Goal: Obtain resource: Download file/media

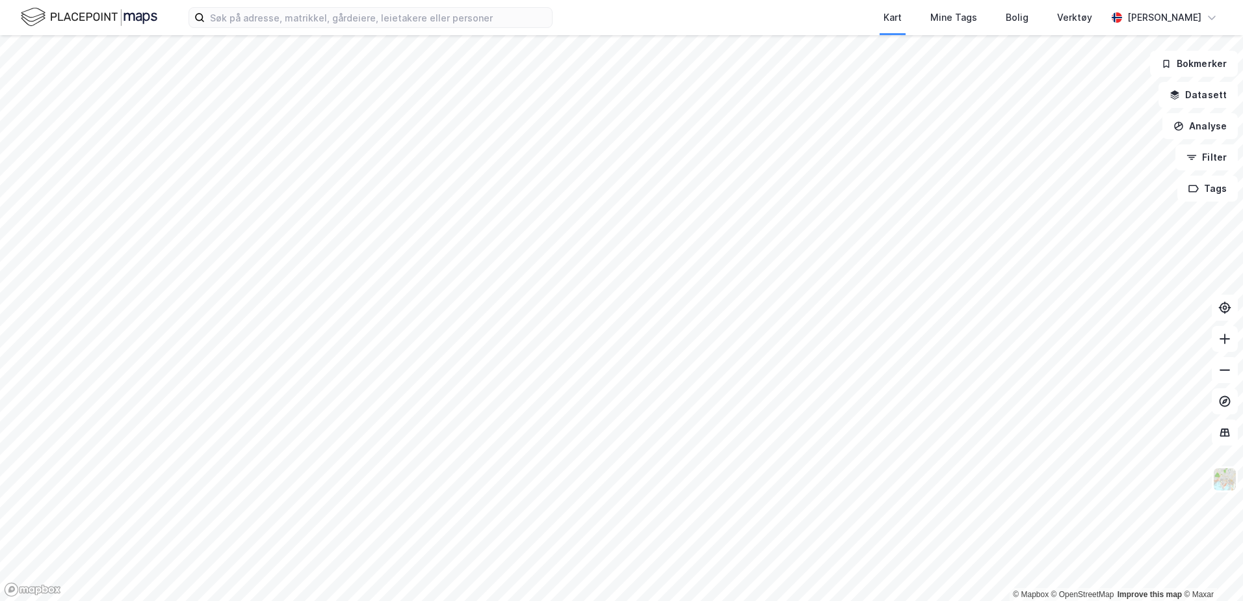
click at [263, 31] on div "Kart Mine Tags Bolig Verktøy [PERSON_NAME]" at bounding box center [621, 17] width 1243 height 35
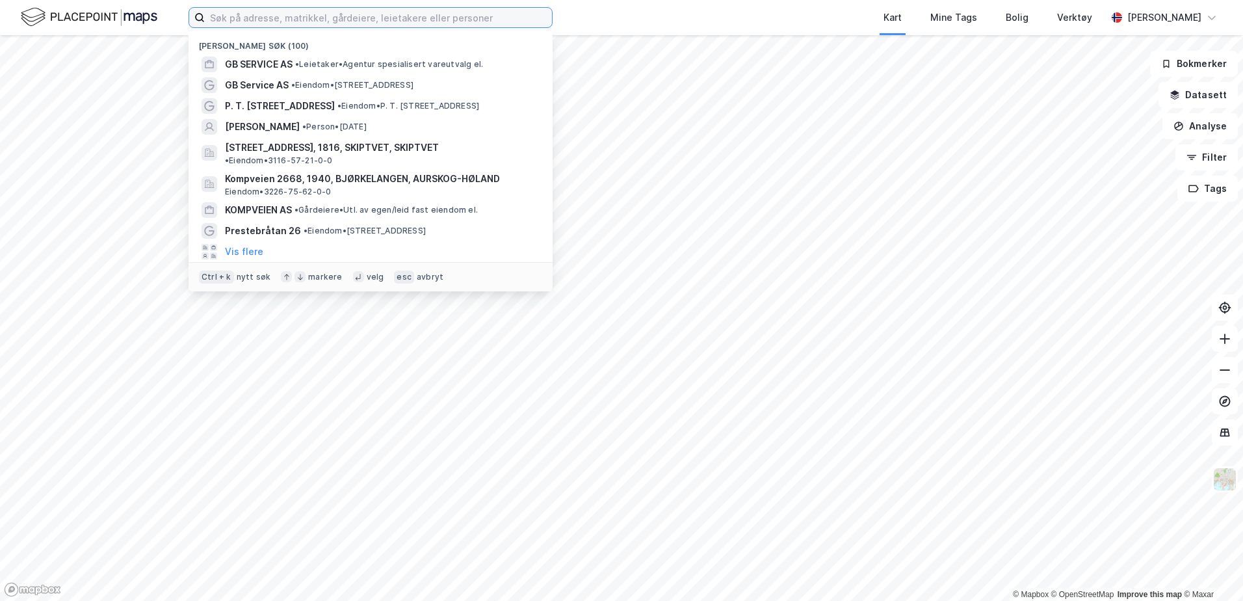
click at [267, 25] on input at bounding box center [378, 18] width 347 height 20
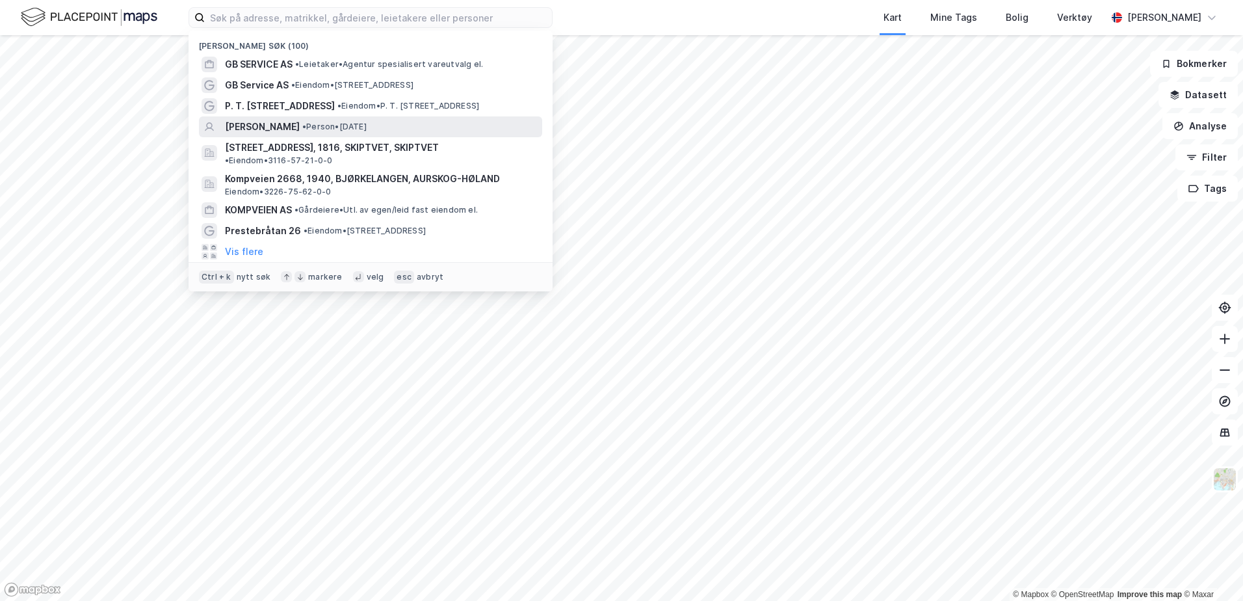
click at [300, 128] on span "[PERSON_NAME]" at bounding box center [262, 127] width 75 height 16
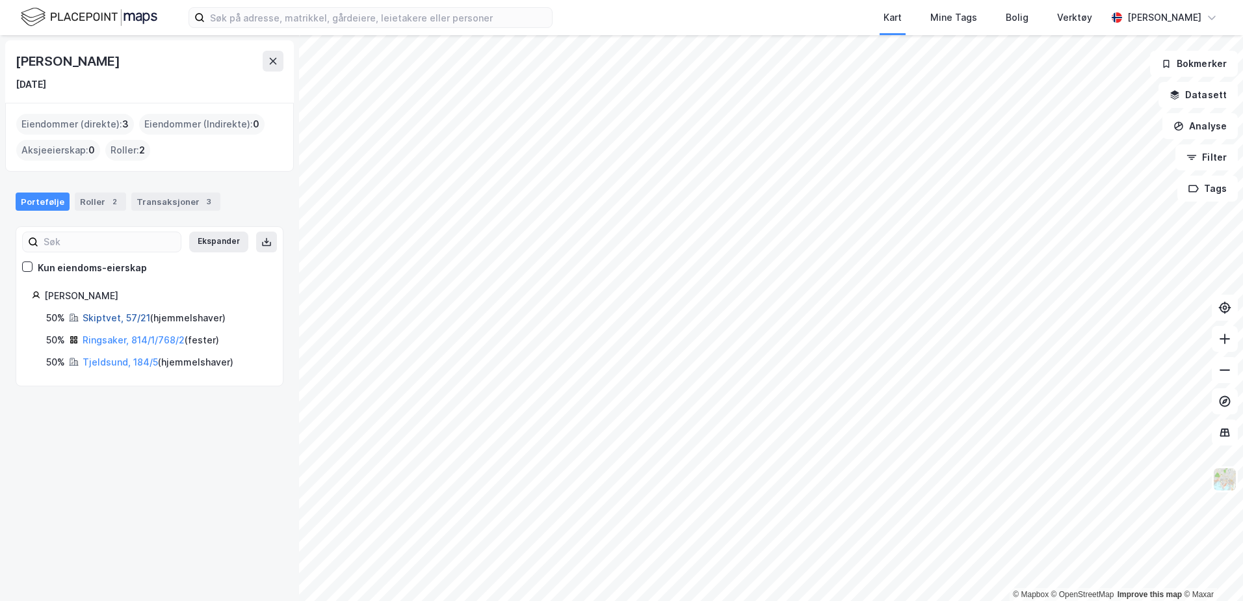
click at [122, 317] on link "Skiptvet, 57/21" at bounding box center [117, 317] width 68 height 11
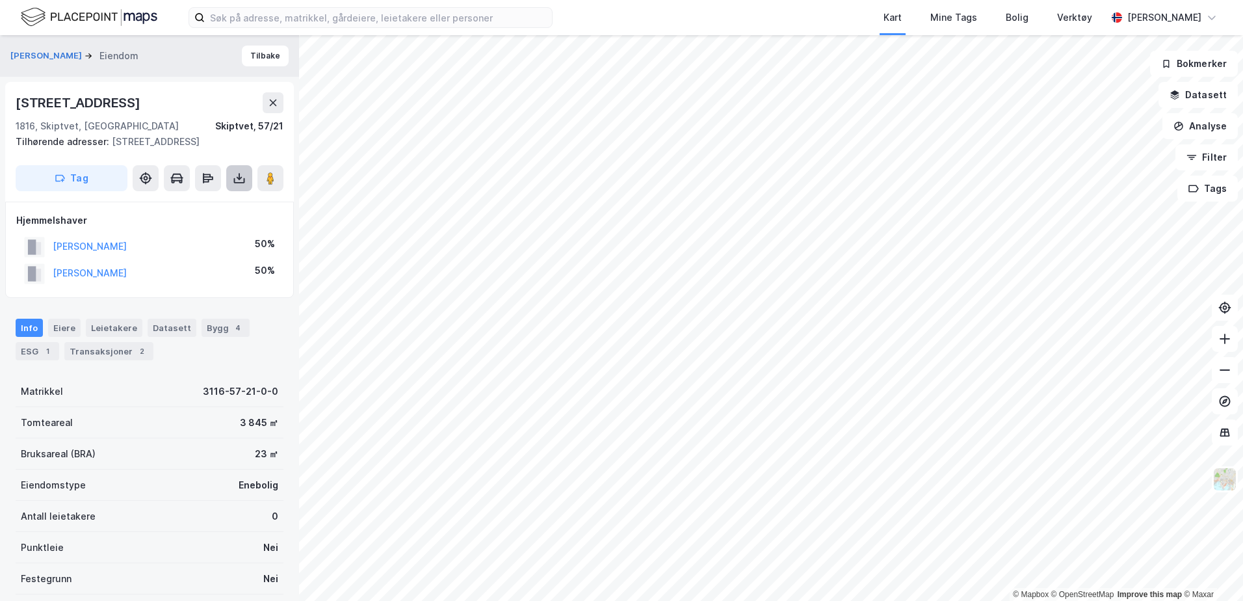
click at [235, 172] on icon at bounding box center [239, 178] width 13 height 13
click at [220, 200] on div "Last ned grunnbok" at bounding box center [183, 204] width 138 height 21
click at [183, 133] on div "1816, Skiptvet, Østfold Skiptvet, 57/21" at bounding box center [150, 126] width 268 height 16
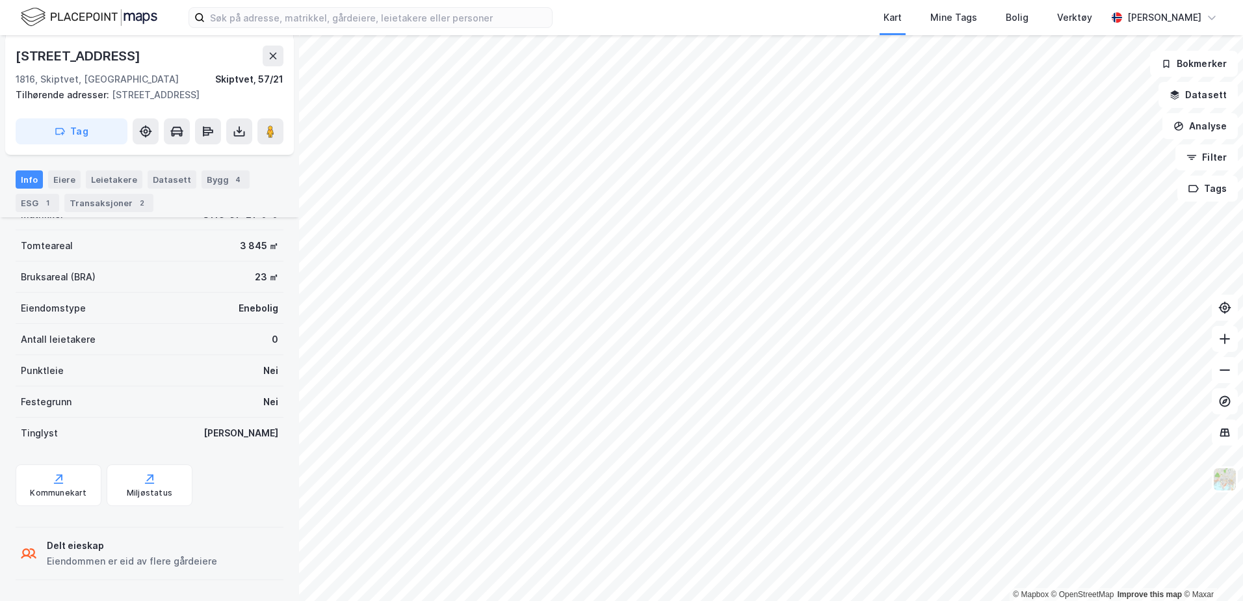
scroll to position [112, 0]
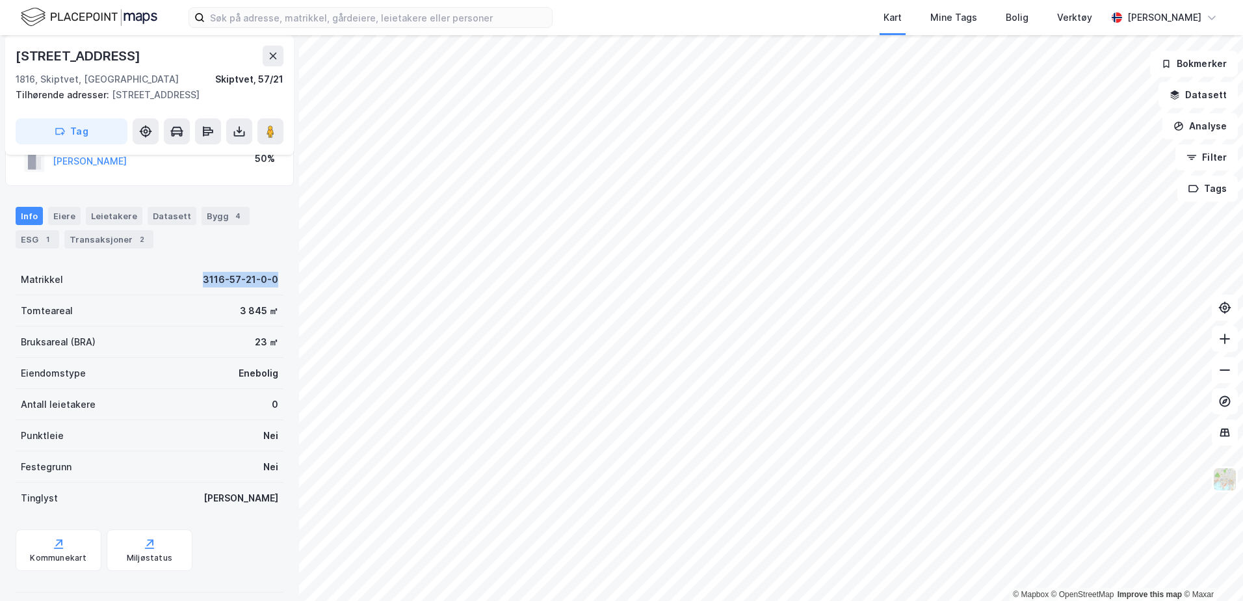
drag, startPoint x: 194, startPoint y: 276, endPoint x: 283, endPoint y: 286, distance: 90.3
click at [283, 286] on div "[PERSON_NAME] 83 1816, Skiptvet, Østfold Skiptvet, 57/21 Tilhørende adresser: […" at bounding box center [149, 318] width 299 height 566
copy div "3116-57-21-0-0"
